Goal: Task Accomplishment & Management: Use online tool/utility

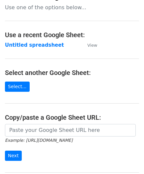
scroll to position [66, 0]
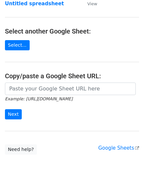
scroll to position [66, 0]
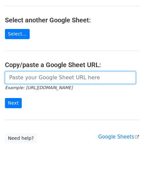
click at [41, 79] on input "url" at bounding box center [70, 78] width 131 height 13
paste input "https://docs.google.com/spreadsheets/d/1LAYeREfiDq40fOaPJe2N3DFNw78kEMx72rb2R1F…"
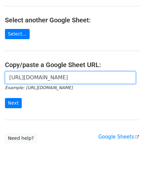
scroll to position [0, 142]
type input "https://docs.google.com/spreadsheets/d/1LAYeREfiDq40fOaPJe2N3DFNw78kEMx72rb2R1F…"
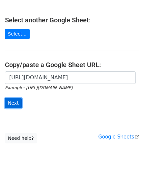
click at [13, 102] on input "Next" at bounding box center [13, 103] width 17 height 10
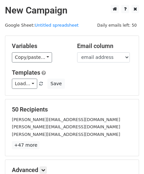
scroll to position [80, 0]
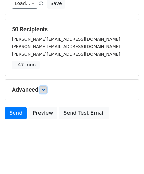
click at [45, 88] on icon at bounding box center [43, 90] width 4 height 4
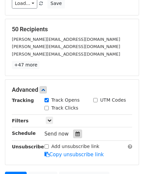
click at [76, 135] on icon at bounding box center [78, 134] width 4 height 5
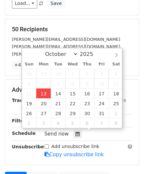
type input "2025-10-13 12:00"
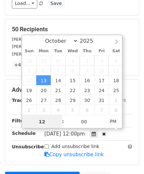
paste input "Hour"
type input "2"
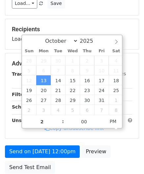
type input "2025-10-13 14:00"
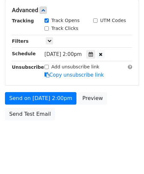
scroll to position [160, 0]
